Goal: Use online tool/utility: Use online tool/utility

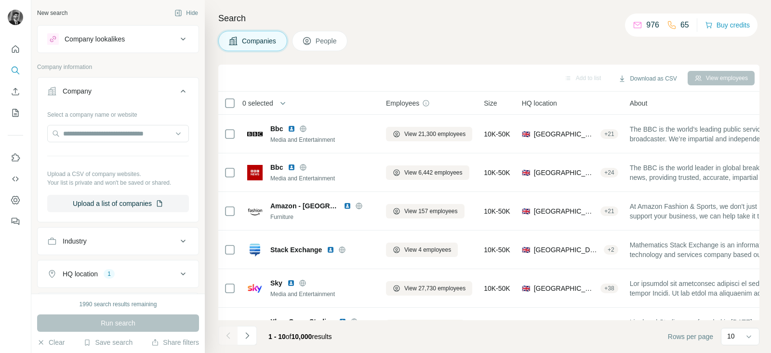
click at [119, 205] on button "Upload a list of companies" at bounding box center [118, 203] width 142 height 17
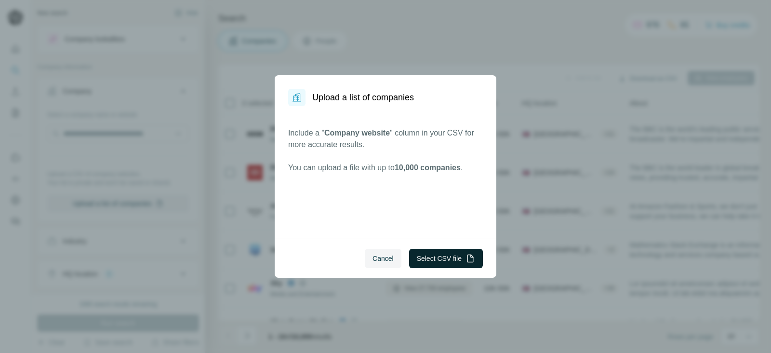
click at [457, 260] on button "Select CSV file" at bounding box center [446, 258] width 74 height 19
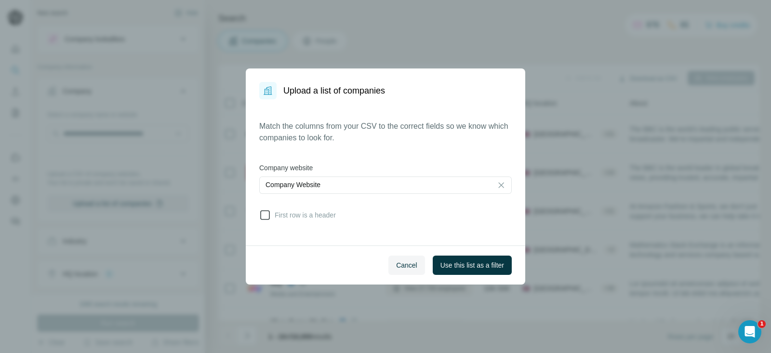
click at [275, 215] on span "First row is a header" at bounding box center [303, 215] width 65 height 10
click at [487, 265] on span "Use this list as a filter" at bounding box center [472, 265] width 64 height 10
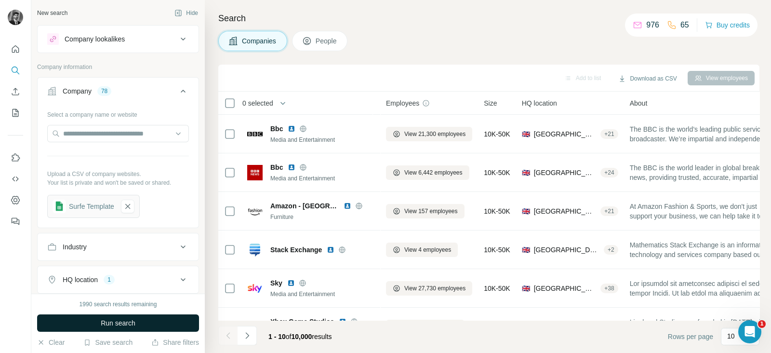
click at [131, 330] on button "Run search" at bounding box center [118, 322] width 162 height 17
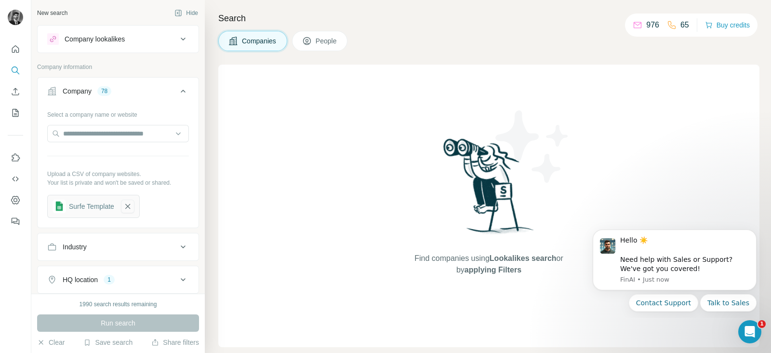
click at [130, 208] on icon "button" at bounding box center [127, 206] width 5 height 5
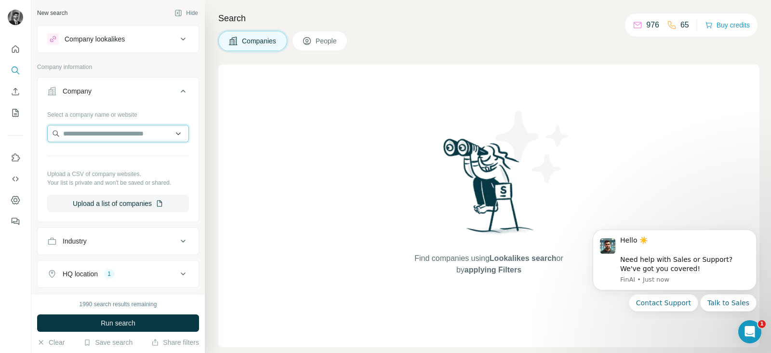
click at [142, 136] on input "text" at bounding box center [118, 133] width 142 height 17
paste input "**********"
type input "*"
click at [270, 117] on div "Find companies using Lookalikes search or by applying Filters" at bounding box center [488, 206] width 541 height 282
click at [135, 201] on button "Upload a list of companies" at bounding box center [118, 203] width 142 height 17
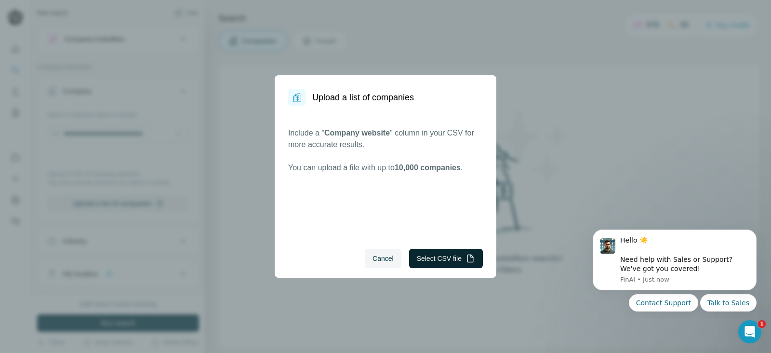
click at [435, 261] on button "Select CSV file" at bounding box center [446, 258] width 74 height 19
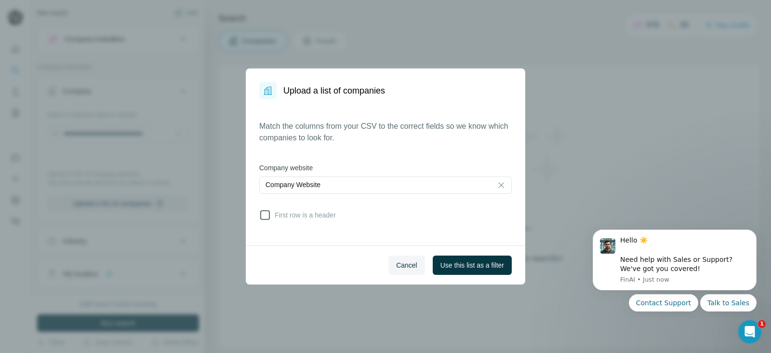
click at [263, 211] on icon at bounding box center [265, 215] width 12 height 12
click at [477, 262] on span "Use this list as a filter" at bounding box center [472, 265] width 64 height 10
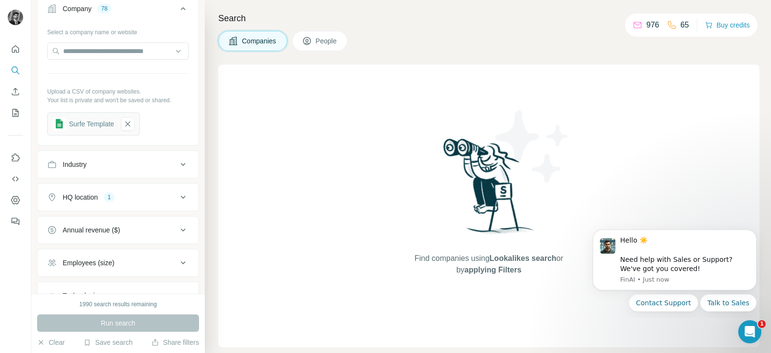
scroll to position [157, 0]
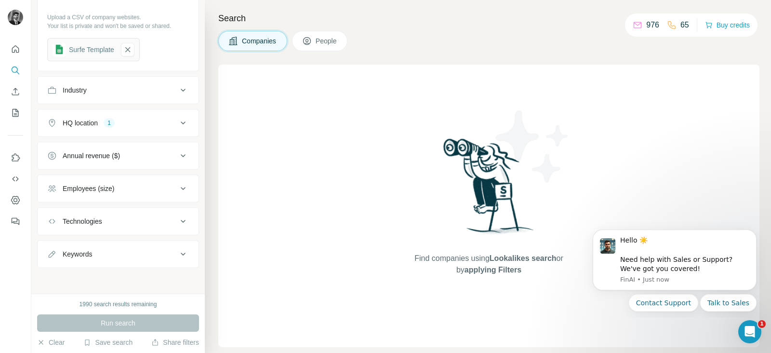
click at [91, 323] on div "Run search" at bounding box center [118, 322] width 162 height 17
